Goal: Navigation & Orientation: Find specific page/section

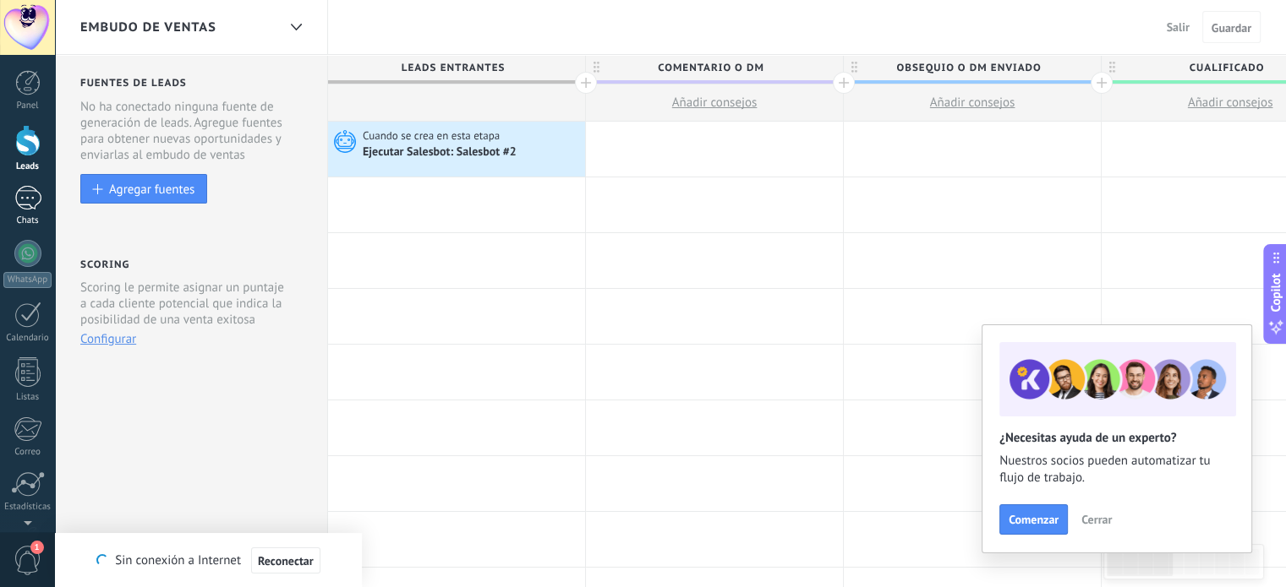
click at [27, 212] on link "Chats" at bounding box center [27, 206] width 55 height 41
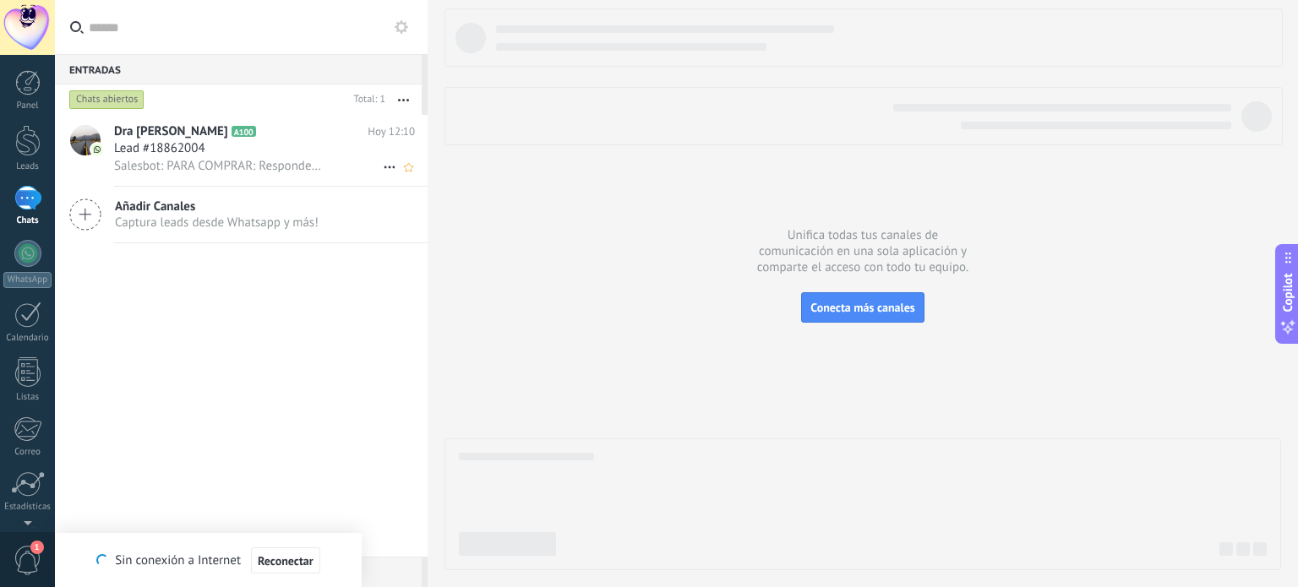
click at [267, 166] on span "Salesbot: PARA COMPRAR: Responde con el método de pago que prefieras 👇 🟣 YAPE 🟢…" at bounding box center [218, 166] width 208 height 16
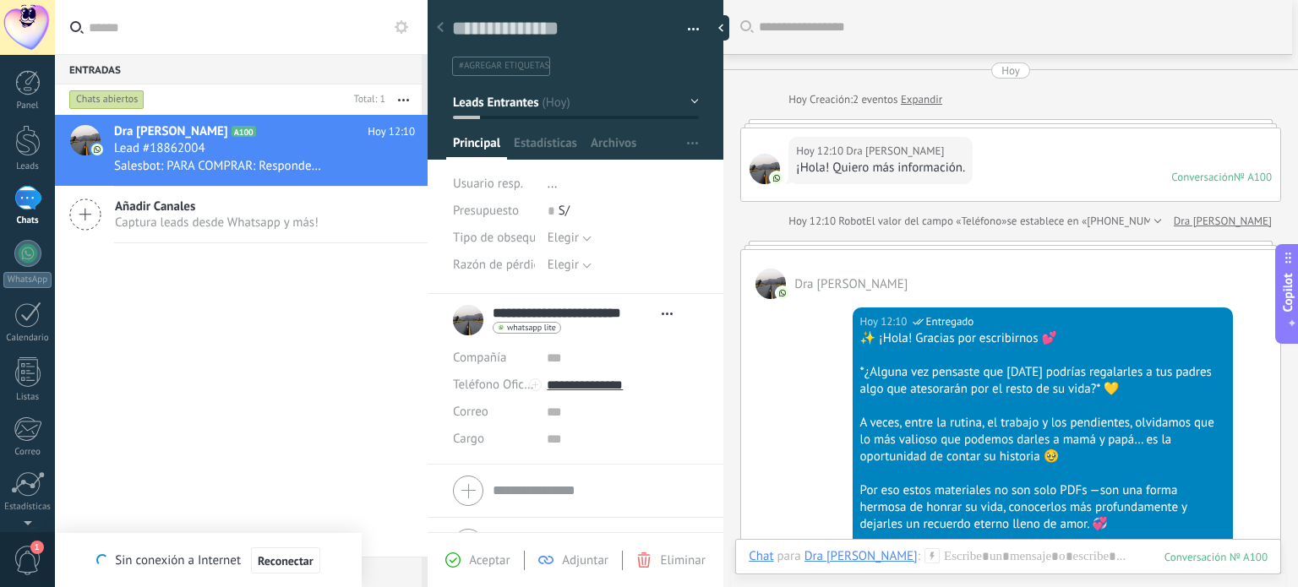
click at [19, 13] on div at bounding box center [27, 27] width 55 height 55
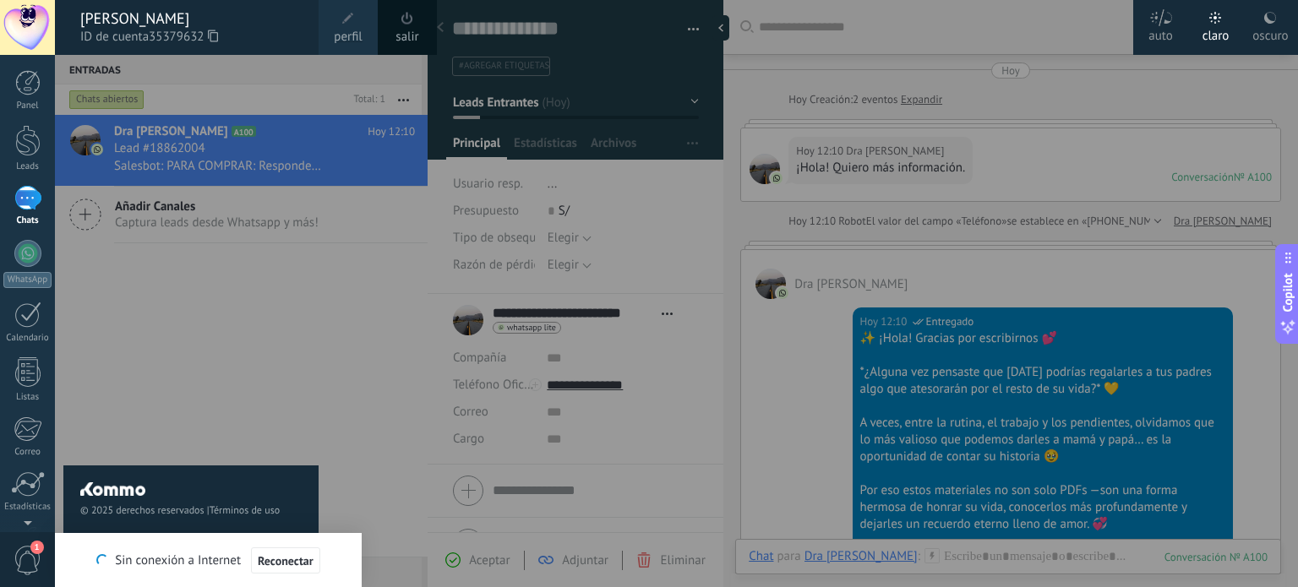
click at [402, 44] on link "salir" at bounding box center [407, 37] width 23 height 19
